Goal: Transaction & Acquisition: Purchase product/service

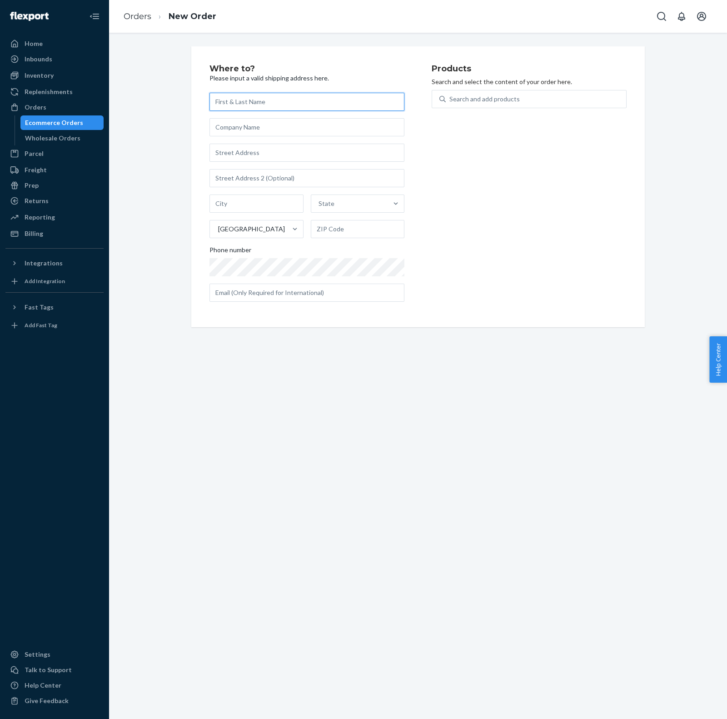
click at [295, 108] on input "text" at bounding box center [306, 102] width 195 height 18
paste input "23 Old Cypress Drive, Winston Salem, NC 27217"
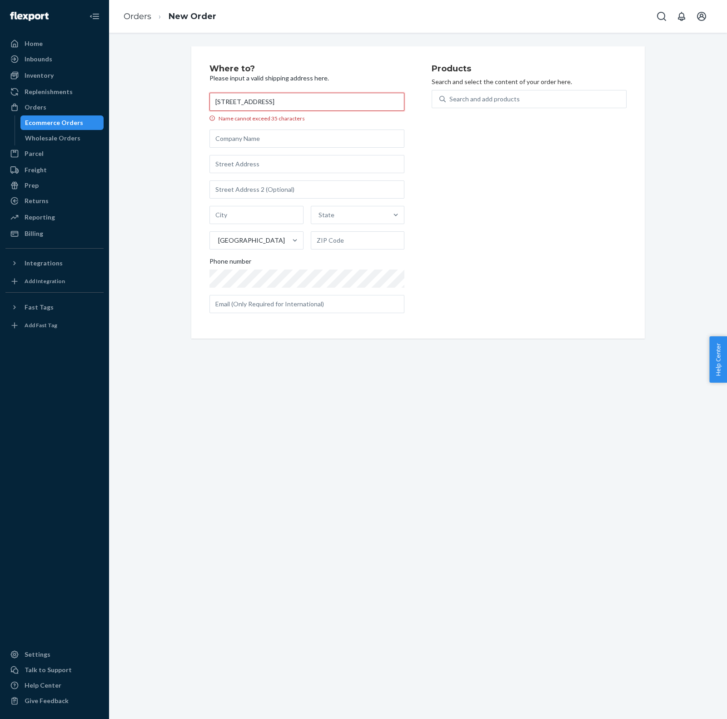
drag, startPoint x: 252, startPoint y: 104, endPoint x: 179, endPoint y: 104, distance: 72.7
click at [179, 104] on div "Where to? Please input a valid shipping address here. 23 Old Cypress Drive, Win…" at bounding box center [418, 192] width 604 height 292
click at [279, 100] on input "23 Old Cypress Drive, Winston Salem, NC 27217" at bounding box center [306, 102] width 195 height 18
type input "23 Old Cypress Drive, Winston Salem, NC 27217"
click at [271, 164] on input "text" at bounding box center [306, 164] width 195 height 18
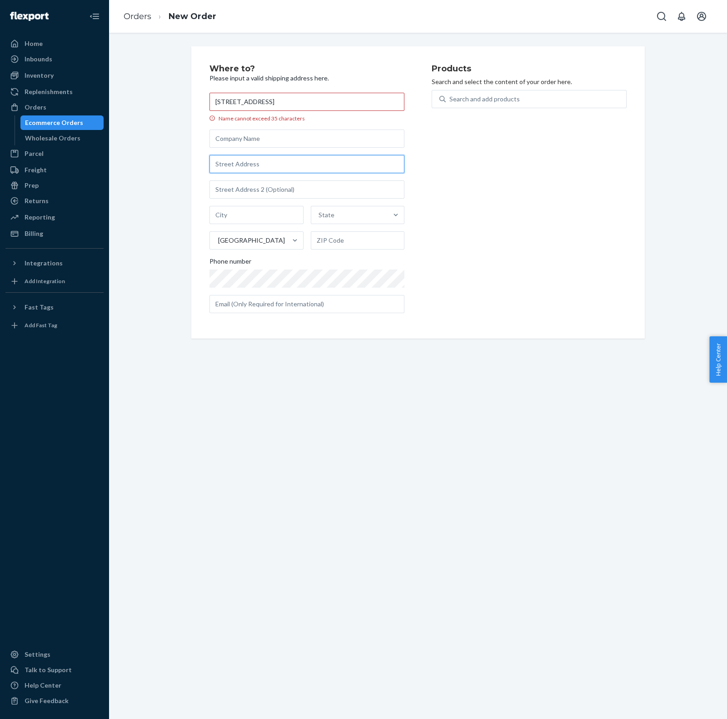
paste input "23 Old Cypress Drive, Winston Salem, NC 27217"
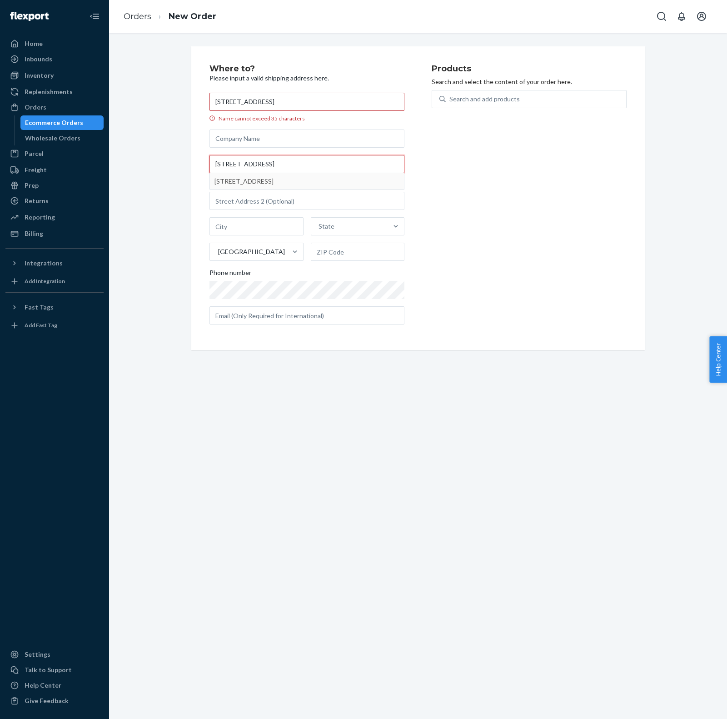
type input "23 Old Cypress Drive, Winston Salem, NC 27217"
type input "Winston-Salem"
type input "27127"
type input "23 Old Cypress Dr"
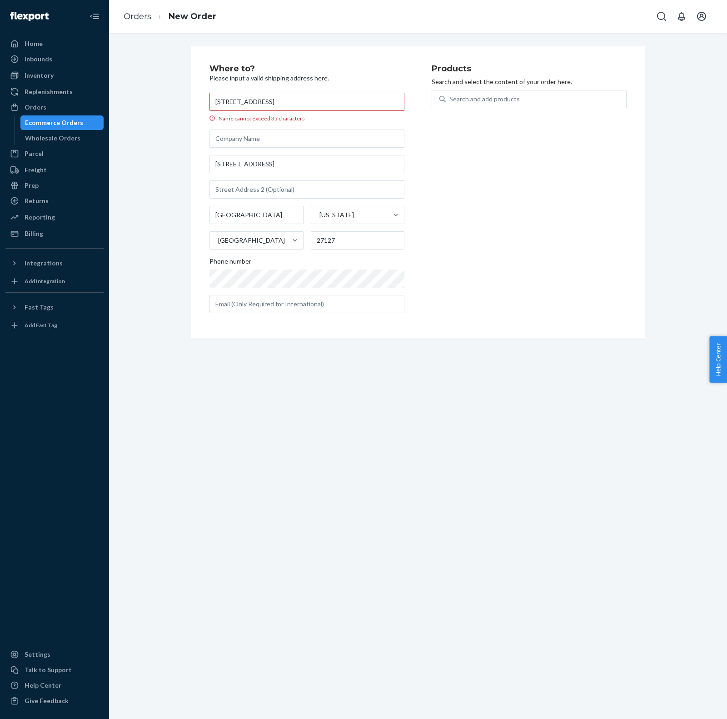
click at [344, 90] on div "Where to? Please input a valid shipping address here. 23 Old Cypress Drive, Win…" at bounding box center [320, 193] width 222 height 256
click at [344, 91] on div "Where to? Please input a valid shipping address here. 23 Old Cypress Drive, Win…" at bounding box center [320, 193] width 222 height 256
click at [345, 95] on input "23 Old Cypress Drive, Winston Salem, NC 27217" at bounding box center [306, 102] width 195 height 18
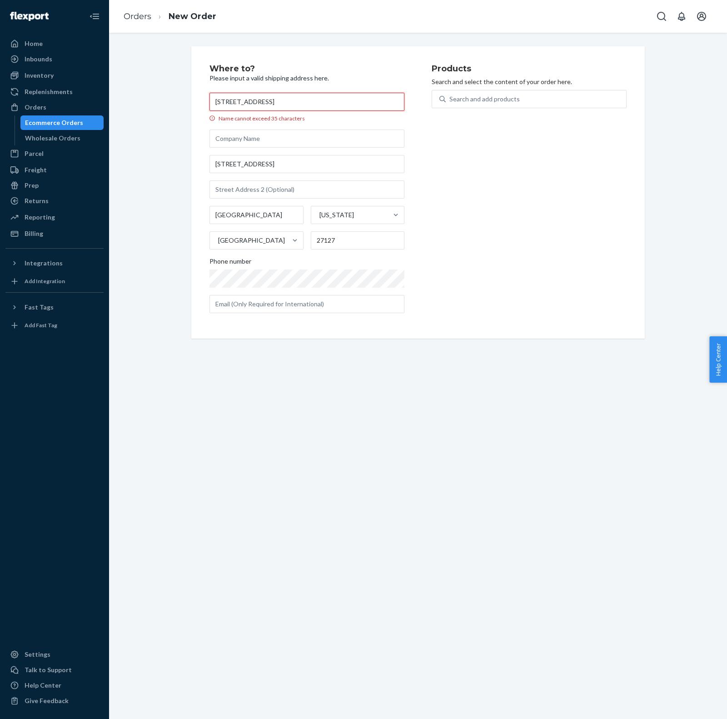
click at [345, 95] on input "23 Old Cypress Drive, Winston Salem, NC 27217" at bounding box center [306, 102] width 195 height 18
paste input "Kristine May"
type input "Kristine May"
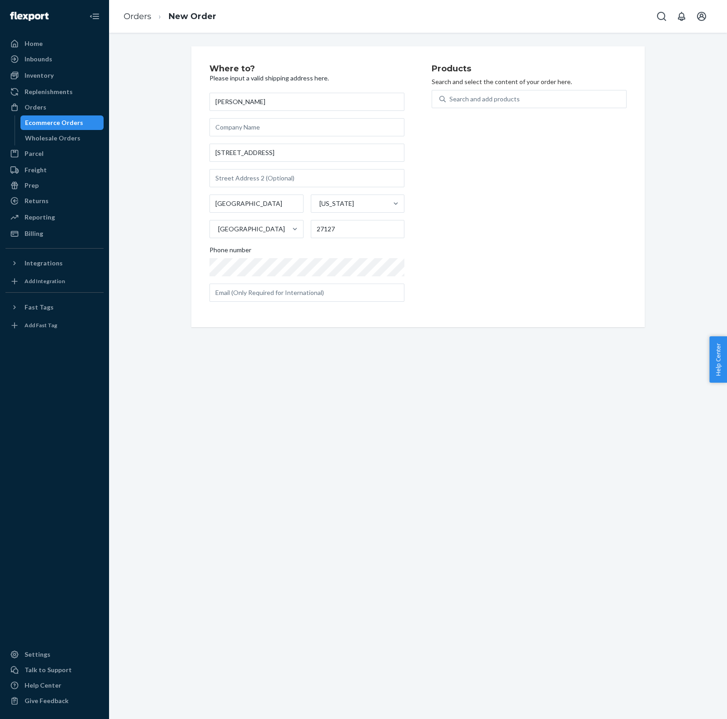
click at [513, 108] on div "Search and add products" at bounding box center [529, 104] width 195 height 29
click at [508, 100] on div "Search and add products" at bounding box center [484, 99] width 70 height 9
click at [450, 100] on input "Search and add products" at bounding box center [449, 99] width 1 height 9
type input "blue skies"
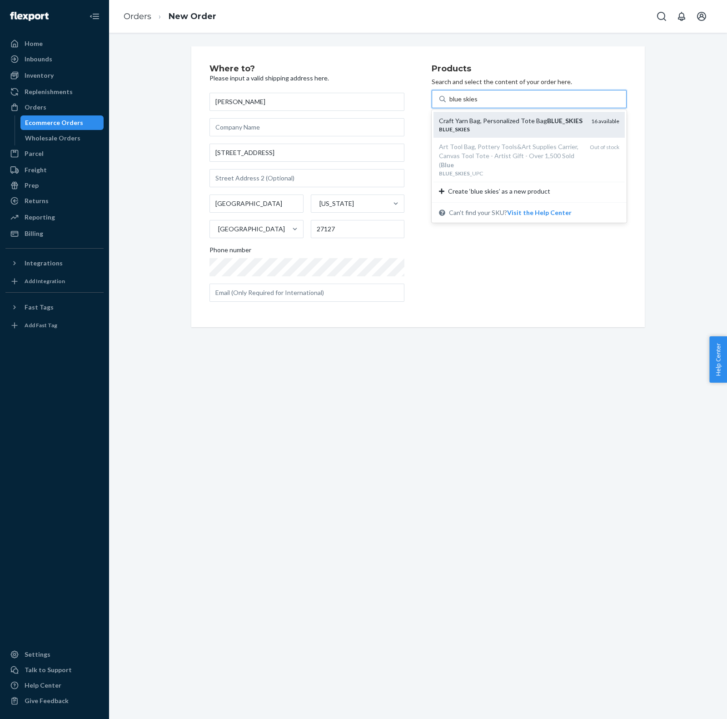
click at [509, 117] on div "Craft Yarn Bag, Personalized Tote Bag BLUE _ SKIES" at bounding box center [511, 120] width 145 height 9
click at [478, 104] on input "blue skies" at bounding box center [463, 99] width 28 height 9
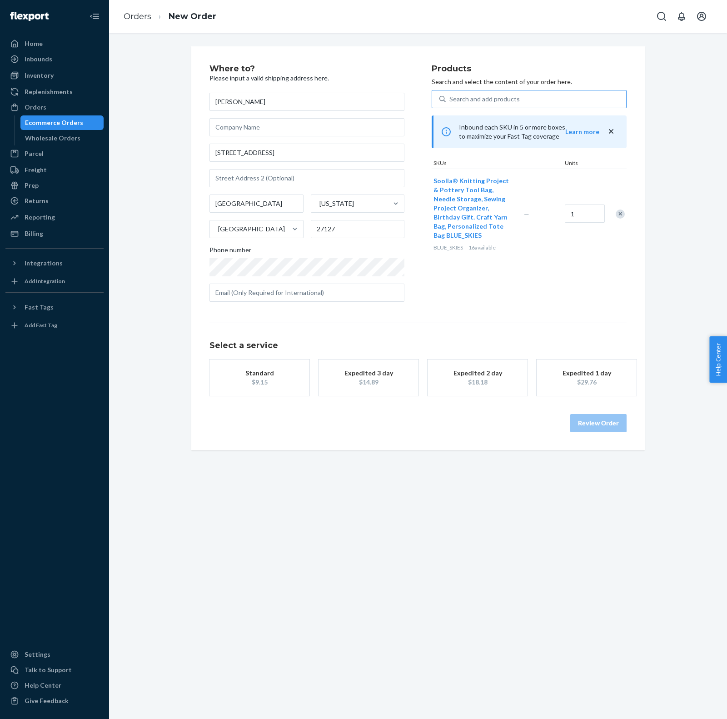
click at [247, 376] on div "Standard" at bounding box center [259, 373] width 73 height 9
click at [454, 214] on span "Soolla® Knitting Project & Pottery Tool Bag, Needle Storage, Sewing Project Org…" at bounding box center [471, 208] width 75 height 62
click at [593, 429] on button "Review Order" at bounding box center [598, 432] width 56 height 18
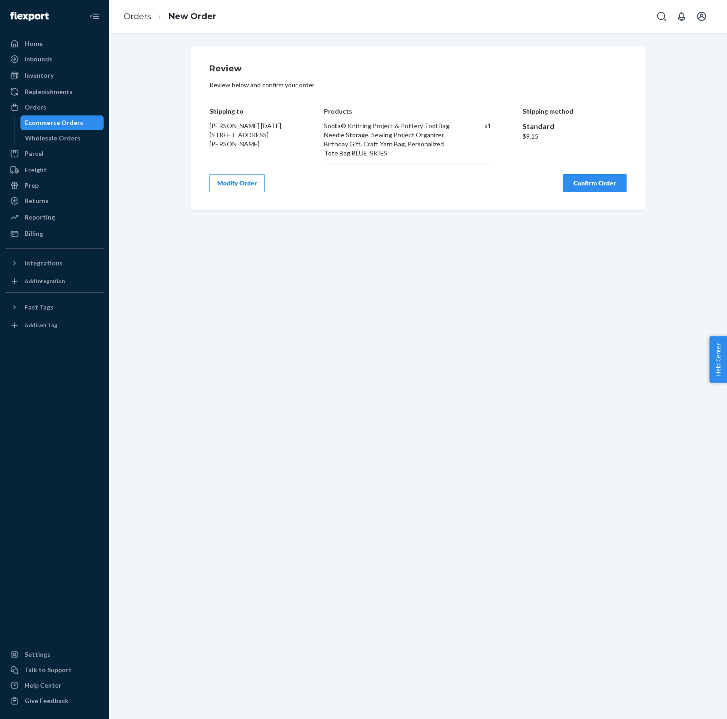
click at [628, 181] on div "Review Review below and confirm your order Shipping to Kristine May 23 Old Cypr…" at bounding box center [418, 128] width 454 height 164
click at [613, 187] on button "Confirm Order" at bounding box center [595, 183] width 64 height 18
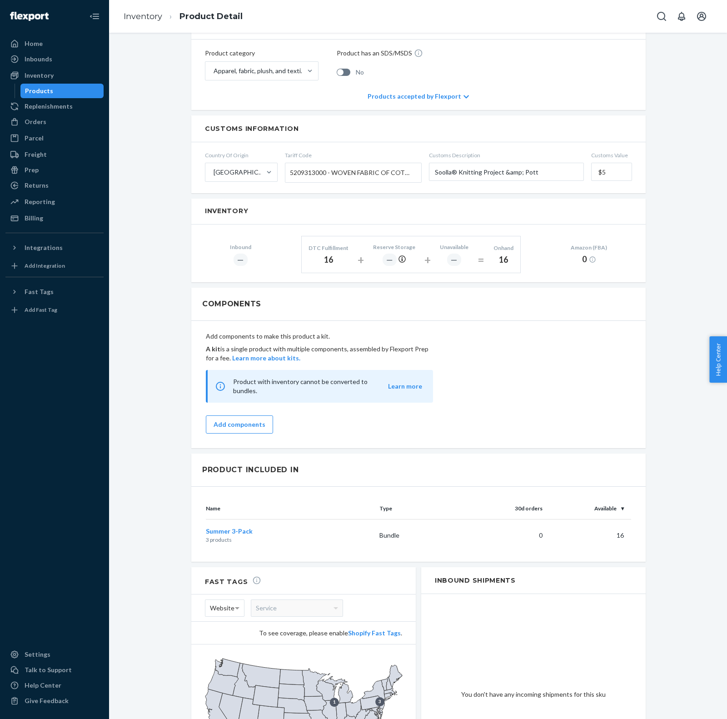
scroll to position [486, 0]
